Goal: Information Seeking & Learning: Learn about a topic

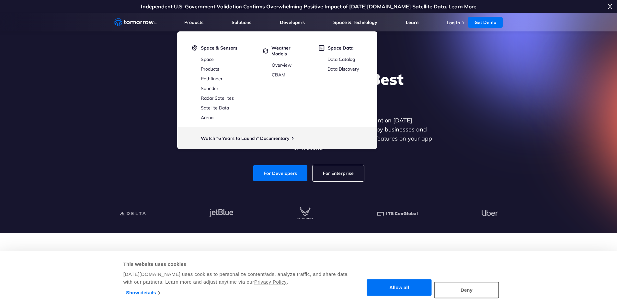
click at [400, 73] on h1 "Explore the World’s Best Weather API" at bounding box center [309, 88] width 250 height 39
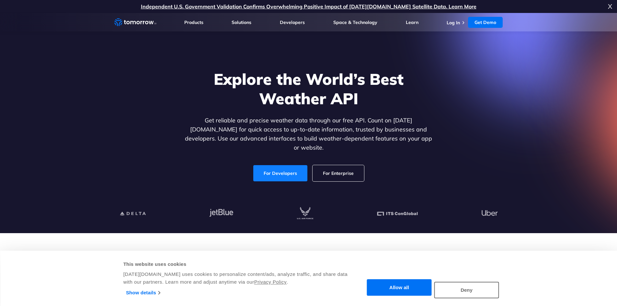
click at [284, 165] on link "For Developers" at bounding box center [280, 173] width 54 height 16
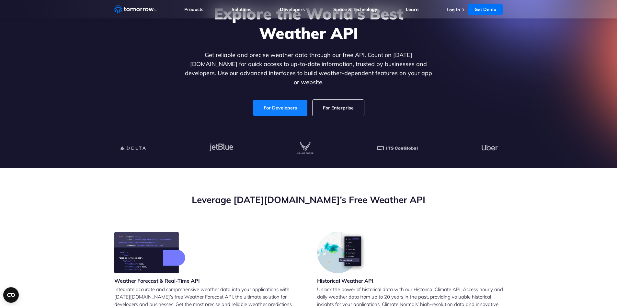
scroll to position [66, 0]
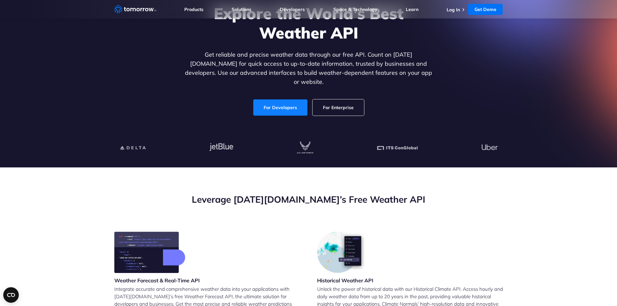
click at [287, 99] on link "For Developers" at bounding box center [280, 107] width 54 height 16
click at [459, 5] on ul "Log In Get Demo Get Demo" at bounding box center [474, 9] width 56 height 11
click at [456, 7] on link "Log In" at bounding box center [452, 10] width 13 height 6
